Goal: Transaction & Acquisition: Download file/media

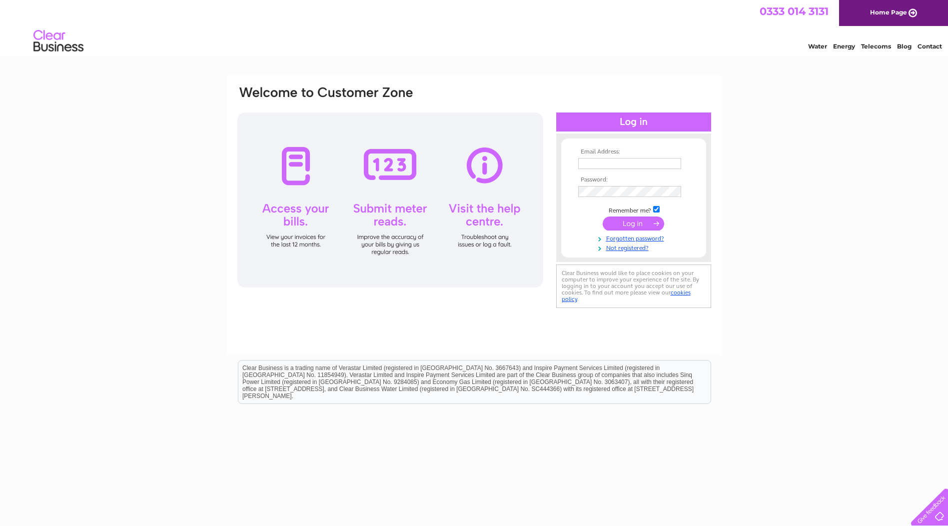
type input "[PERSON_NAME][EMAIL_ADDRESS][DOMAIN_NAME]"
click at [628, 224] on input "submit" at bounding box center [633, 223] width 61 height 14
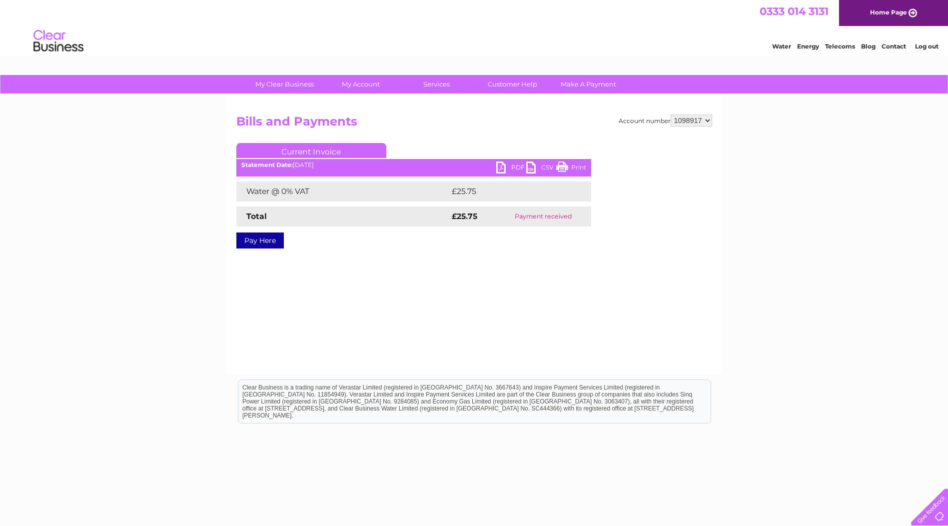
click at [708, 119] on select "1098917 1098920 1098925 1145575" at bounding box center [691, 120] width 41 height 12
click at [671, 114] on select "1098917 1098920 1098925 1145575" at bounding box center [691, 120] width 41 height 12
click at [705, 119] on select "1098917 1098920 1098925 1145575" at bounding box center [691, 120] width 41 height 12
select select "1098920"
click at [671, 114] on select "1098917 1098920 1098925 1145575" at bounding box center [691, 120] width 41 height 12
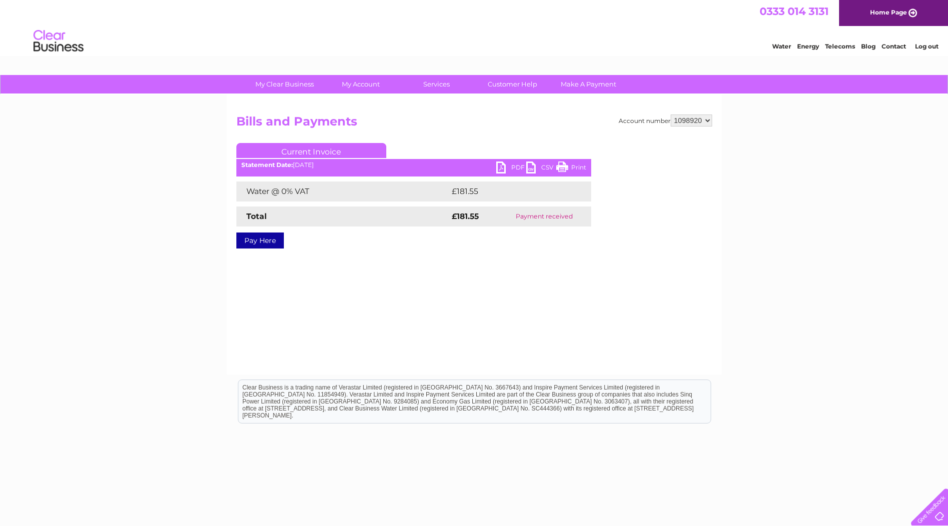
click at [501, 165] on link "PDF" at bounding box center [511, 168] width 30 height 14
click at [705, 119] on select "1098917 1098920 1098925 1145575" at bounding box center [691, 120] width 41 height 12
select select "1098925"
click at [671, 114] on select "1098917 1098920 1098925 1145575" at bounding box center [691, 120] width 41 height 12
click at [502, 167] on link "PDF" at bounding box center [511, 168] width 30 height 14
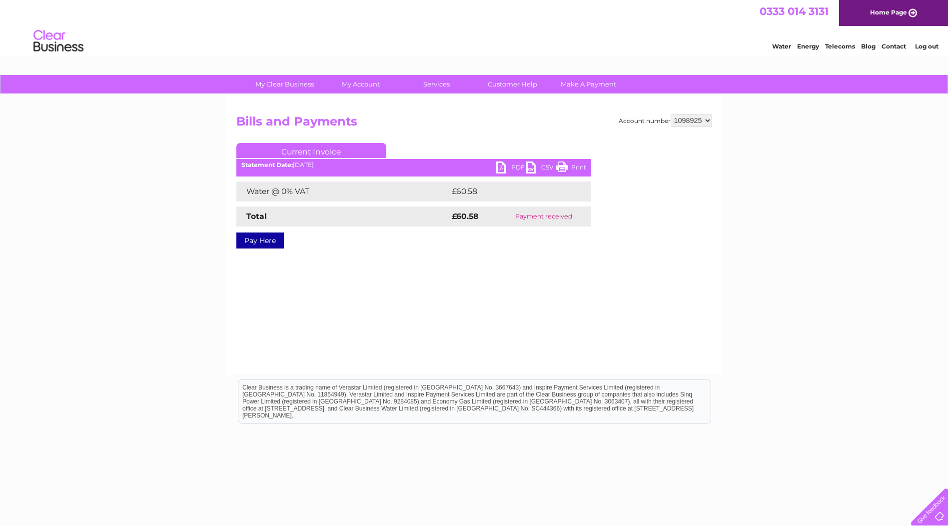
click at [707, 120] on select "1098917 1098920 1098925 1145575" at bounding box center [691, 120] width 41 height 12
select select "1145575"
click at [671, 114] on select "1098917 1098920 1098925 1145575" at bounding box center [691, 120] width 41 height 12
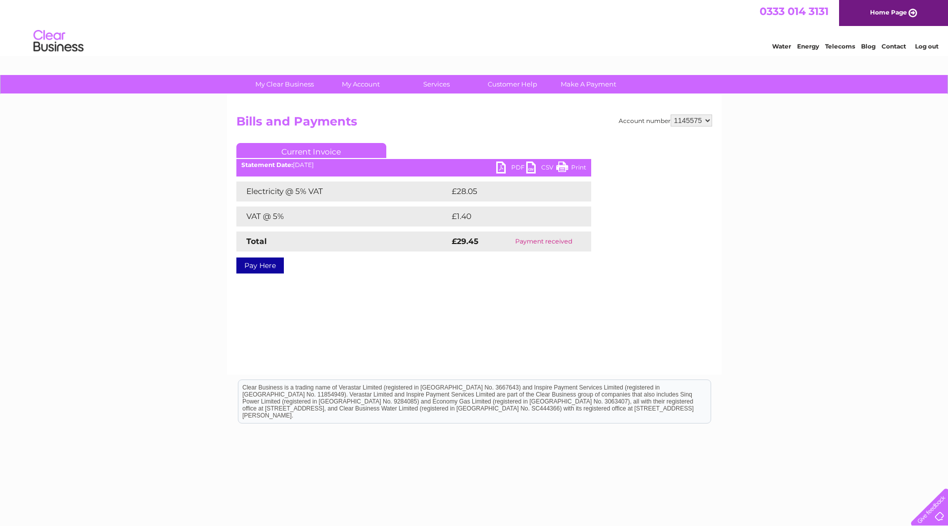
click at [504, 165] on link "PDF" at bounding box center [511, 168] width 30 height 14
click at [704, 120] on select "1098917 1098920 1098925 1145575" at bounding box center [691, 120] width 41 height 12
select select "1098917"
click at [671, 114] on select "1098917 1098920 1098925 1145575" at bounding box center [691, 120] width 41 height 12
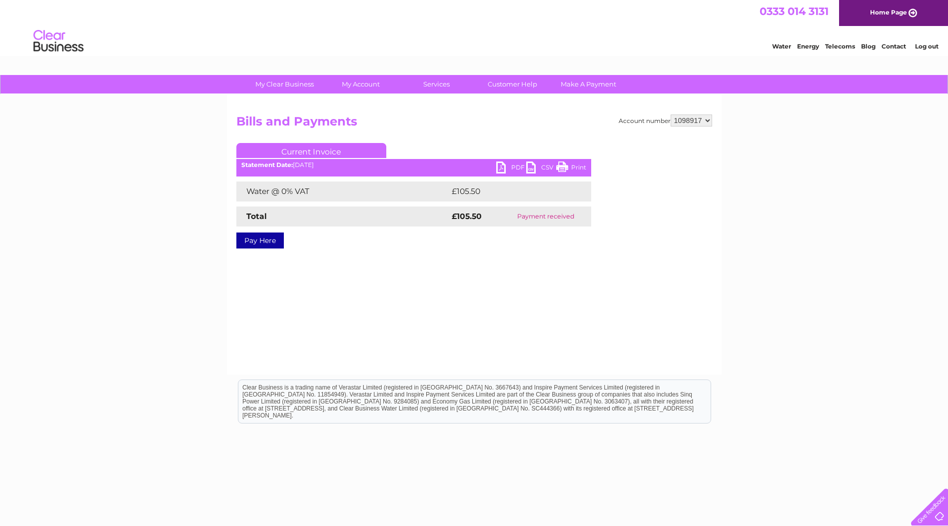
click at [497, 168] on link "PDF" at bounding box center [511, 168] width 30 height 14
